Goal: Task Accomplishment & Management: Manage account settings

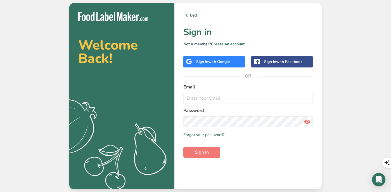
click at [230, 63] on span "with Google" at bounding box center [219, 61] width 22 height 5
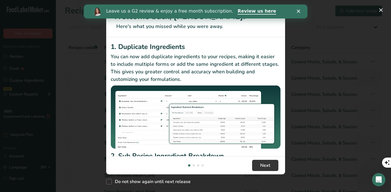
click at [296, 11] on div "Leave us a G2 review & enjoy a free month subscription. Review us here" at bounding box center [196, 12] width 224 height 10
click at [299, 11] on icon "Close" at bounding box center [298, 11] width 3 height 3
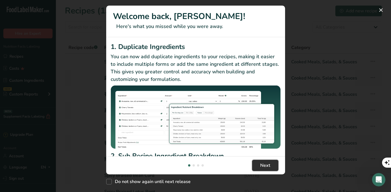
click at [272, 166] on button "Next" at bounding box center [265, 165] width 26 height 11
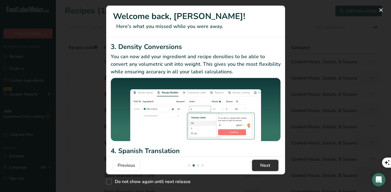
click at [272, 166] on button "Next" at bounding box center [265, 165] width 26 height 11
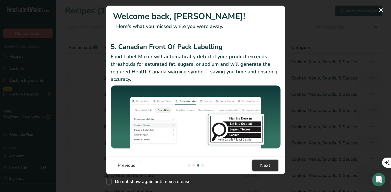
click at [272, 166] on button "Next" at bounding box center [265, 165] width 26 height 11
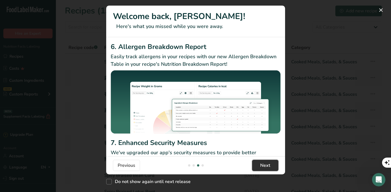
click at [272, 166] on button "Next" at bounding box center [265, 165] width 26 height 11
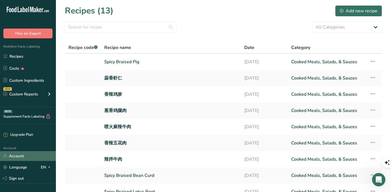
click at [30, 156] on link "Account" at bounding box center [28, 156] width 56 height 10
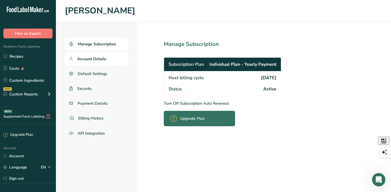
click at [102, 60] on span "Account Details" at bounding box center [91, 59] width 29 height 6
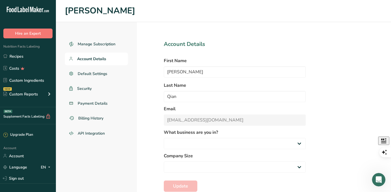
select select "4"
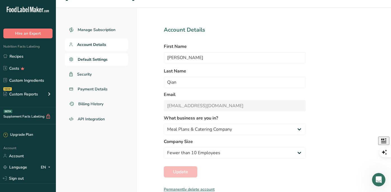
click at [93, 59] on span "Default Settings" at bounding box center [93, 59] width 30 height 6
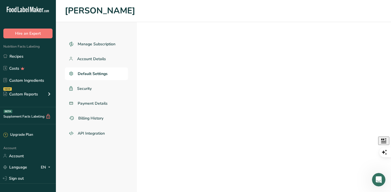
select select "CA"
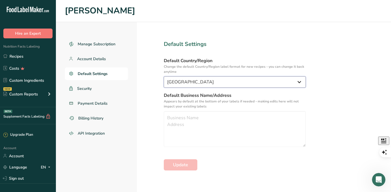
click at [292, 81] on select "[GEOGRAPHIC_DATA] [GEOGRAPHIC_DATA] [GEOGRAPHIC_DATA]/[GEOGRAPHIC_DATA] [GEOGRA…" at bounding box center [235, 81] width 142 height 11
click at [89, 88] on span "Security" at bounding box center [84, 89] width 15 height 6
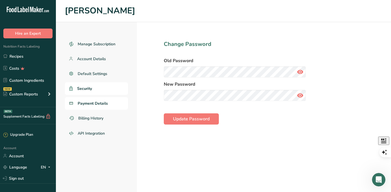
click at [100, 107] on link "Payment Details" at bounding box center [96, 103] width 63 height 13
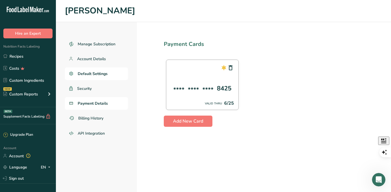
click at [107, 74] on span "Default Settings" at bounding box center [93, 74] width 30 height 6
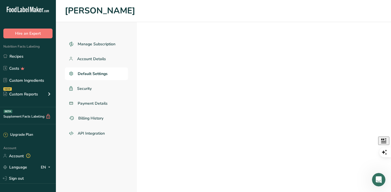
select select "CA"
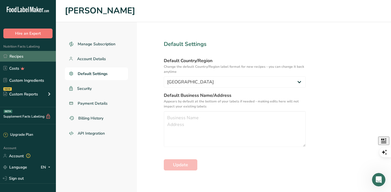
click at [25, 53] on link "Recipes" at bounding box center [28, 56] width 56 height 11
